Goal: Task Accomplishment & Management: Manage account settings

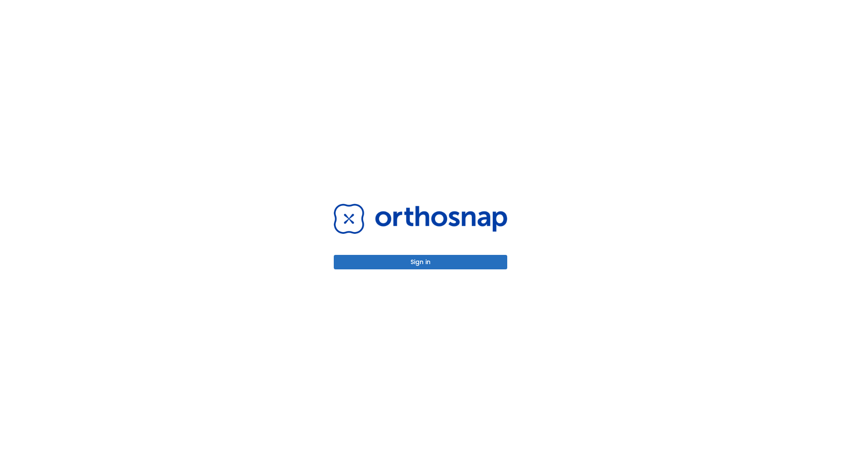
click at [420, 262] on button "Sign in" at bounding box center [420, 262] width 173 height 14
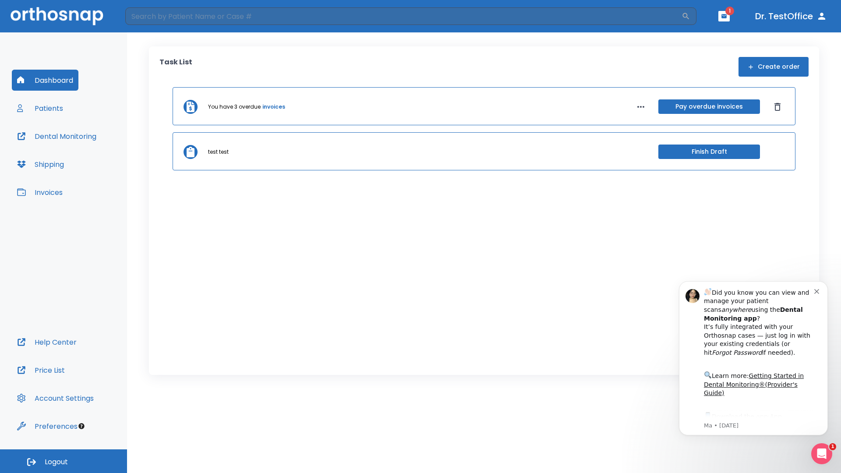
click at [64, 461] on span "Logout" at bounding box center [56, 462] width 23 height 10
